Goal: Entertainment & Leisure: Consume media (video, audio)

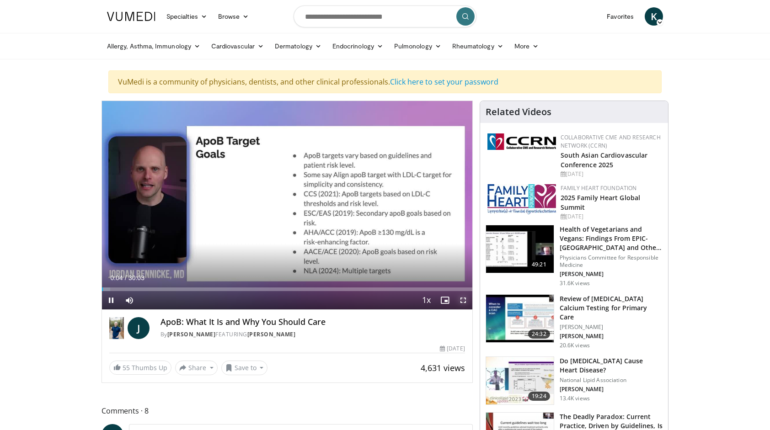
click at [464, 300] on span "Video Player" at bounding box center [463, 300] width 18 height 18
